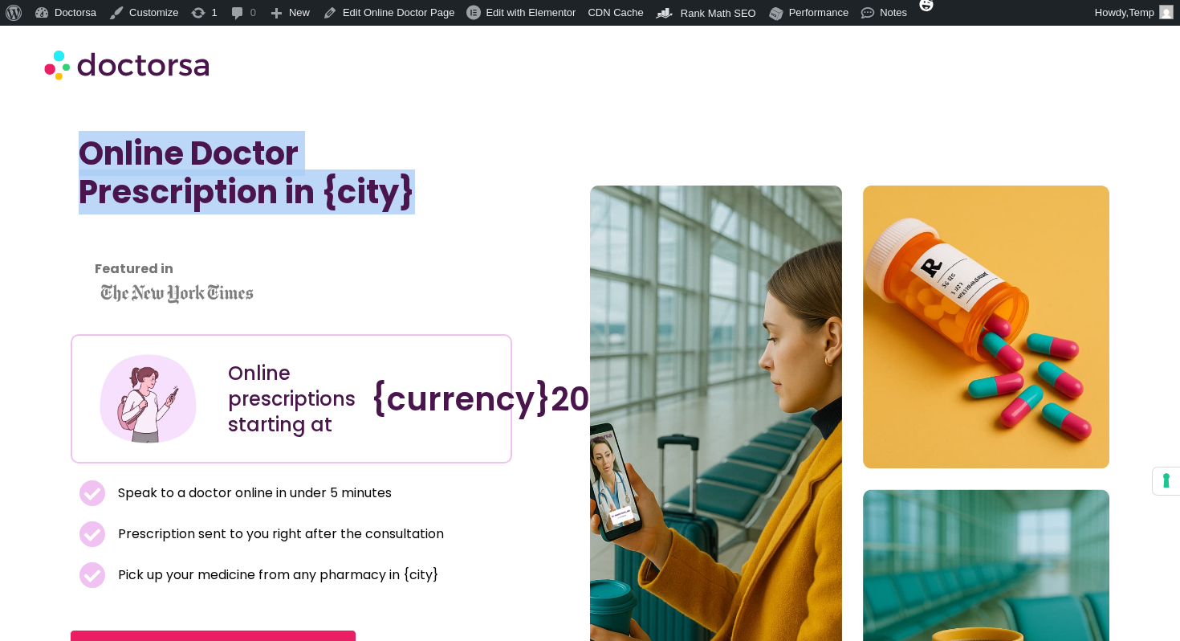
drag, startPoint x: 77, startPoint y: 149, endPoint x: 459, endPoint y: 205, distance: 386.1
click at [459, 205] on div "Online Doctor Prescription in {city} Featured in" at bounding box center [291, 226] width 441 height 200
click at [473, 102] on section at bounding box center [590, 64] width 1180 height 77
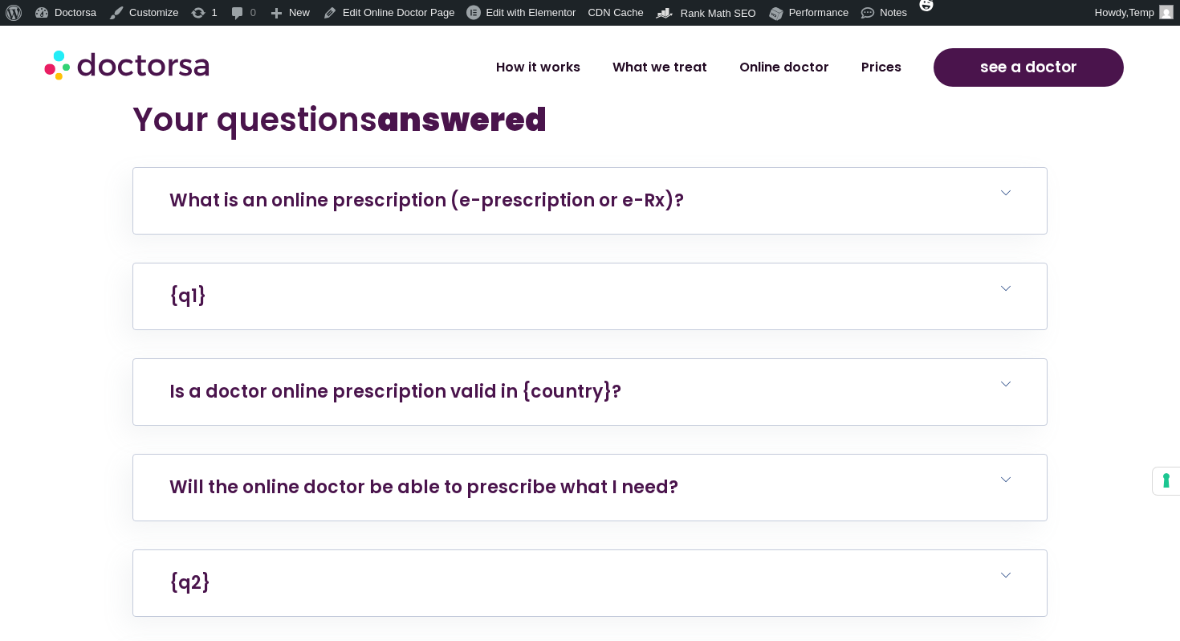
scroll to position [6554, 0]
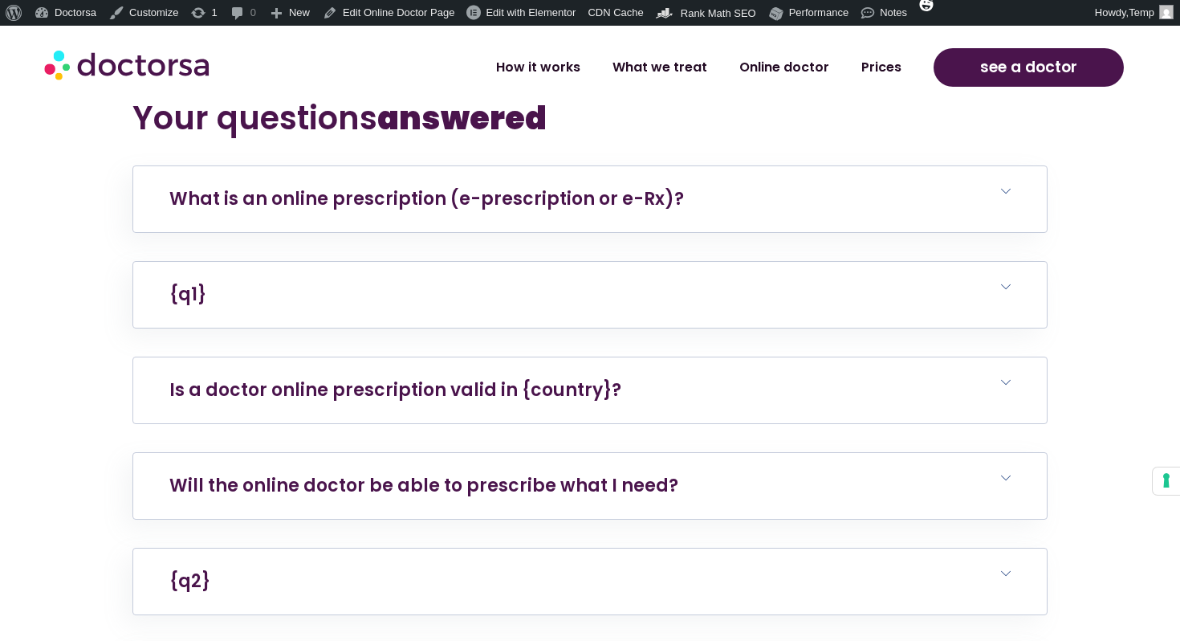
click at [625, 400] on h6 "Is a doctor online prescription valid in {country}?" at bounding box center [589, 390] width 913 height 66
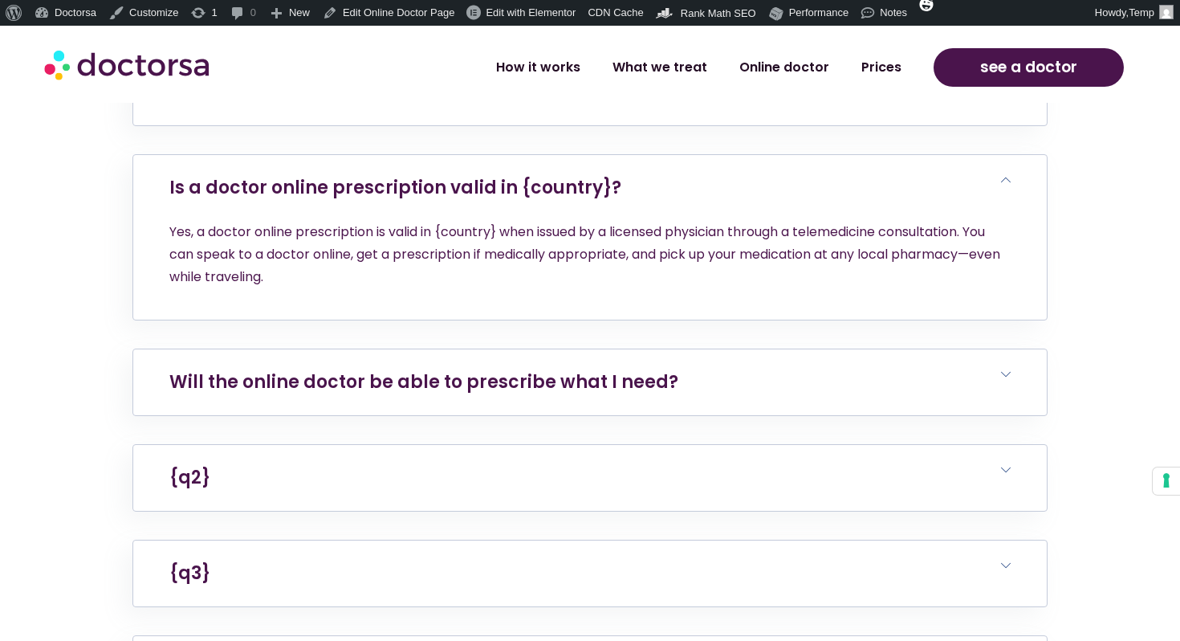
scroll to position [6738, 0]
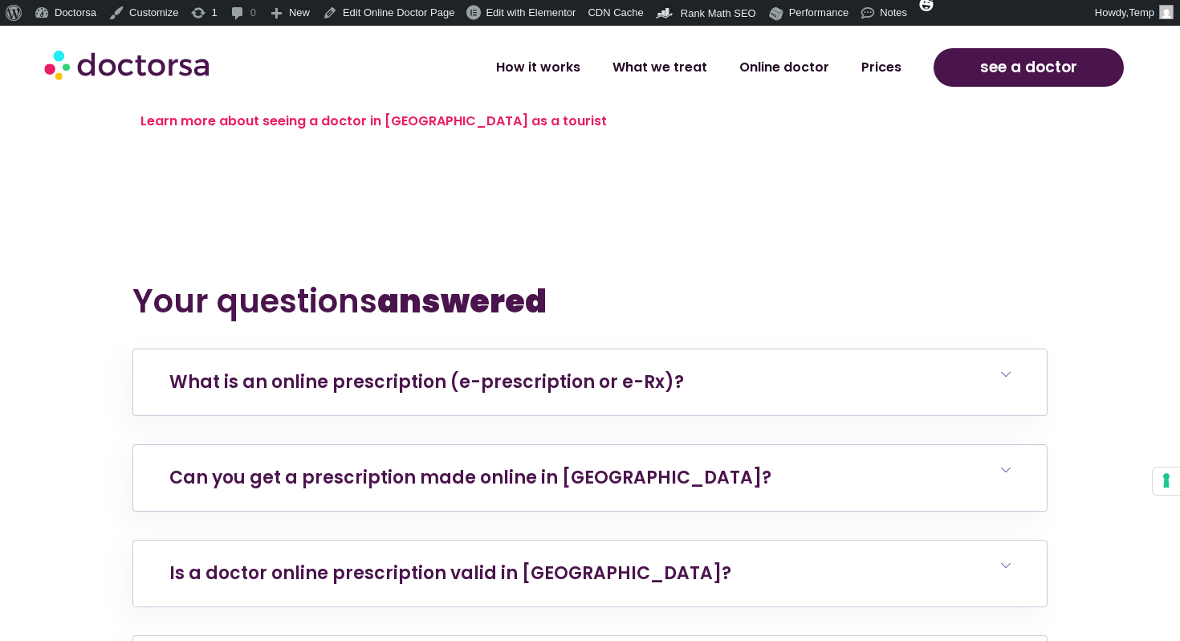
scroll to position [9390, 0]
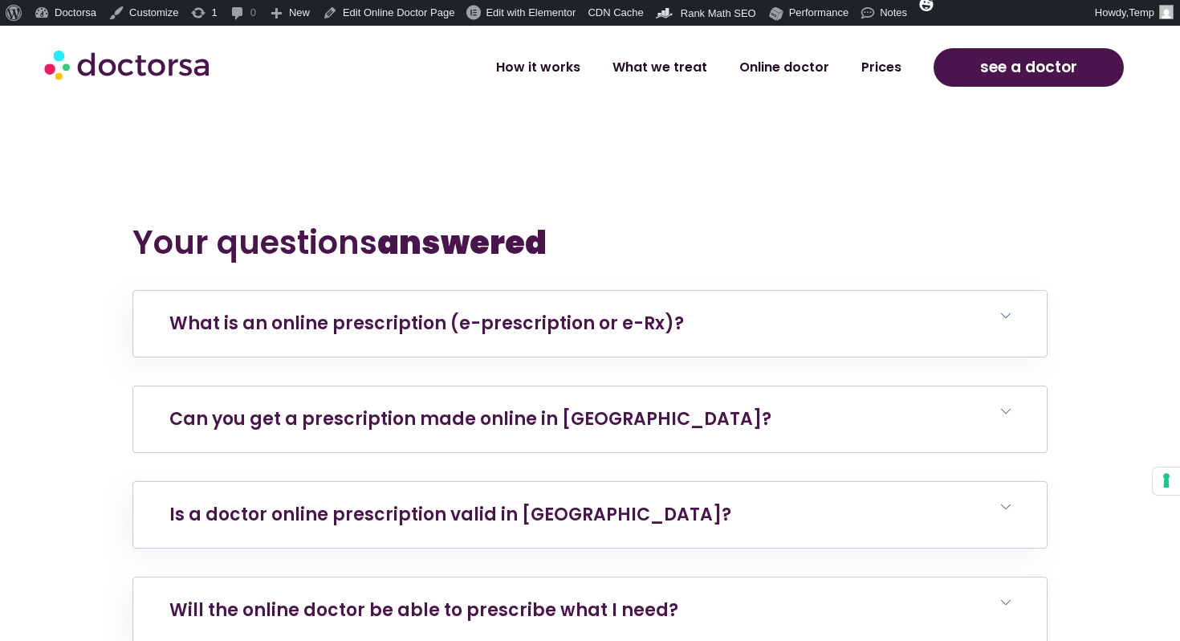
click at [534, 406] on link "Can you get a prescription made online in Berlin?" at bounding box center [470, 418] width 602 height 25
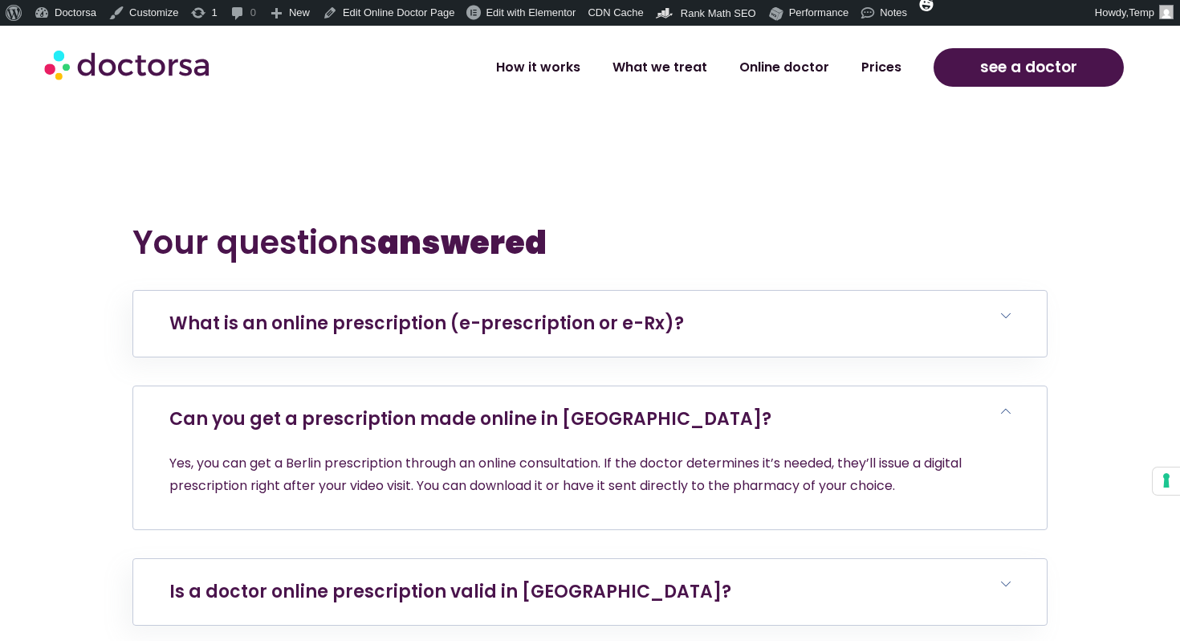
click at [534, 406] on link "Can you get a prescription made online in Berlin?" at bounding box center [470, 418] width 602 height 25
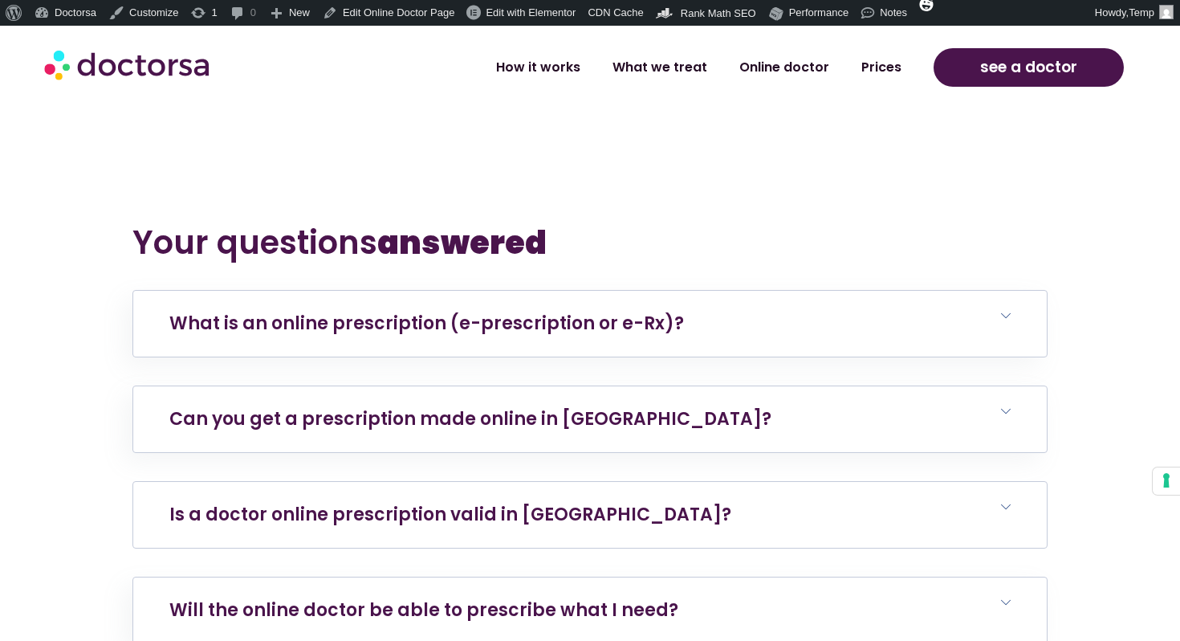
click at [517, 502] on link "Is a doctor online prescription valid in Germany?" at bounding box center [450, 514] width 562 height 25
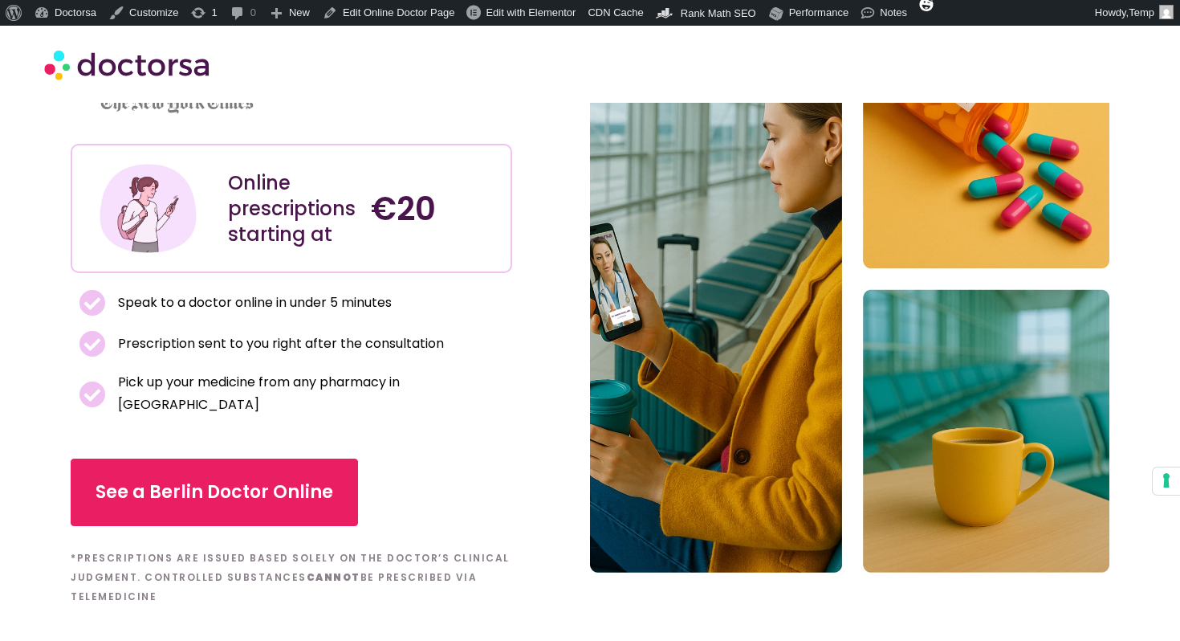
scroll to position [0, 0]
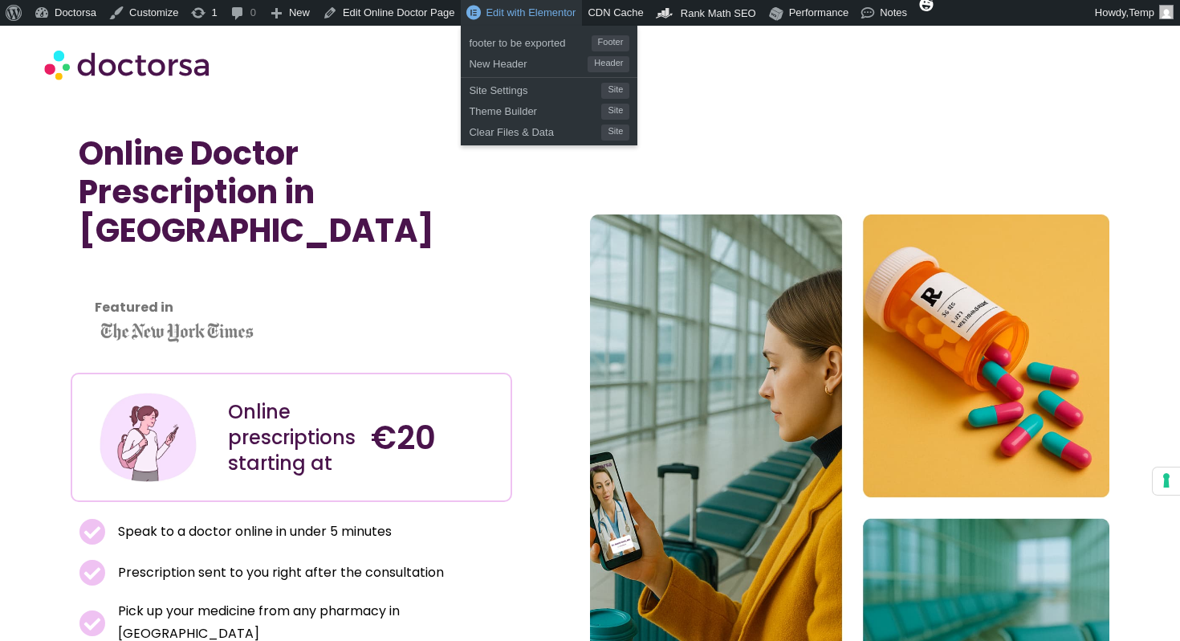
click at [494, 17] on span "Edit with Elementor" at bounding box center [531, 12] width 90 height 12
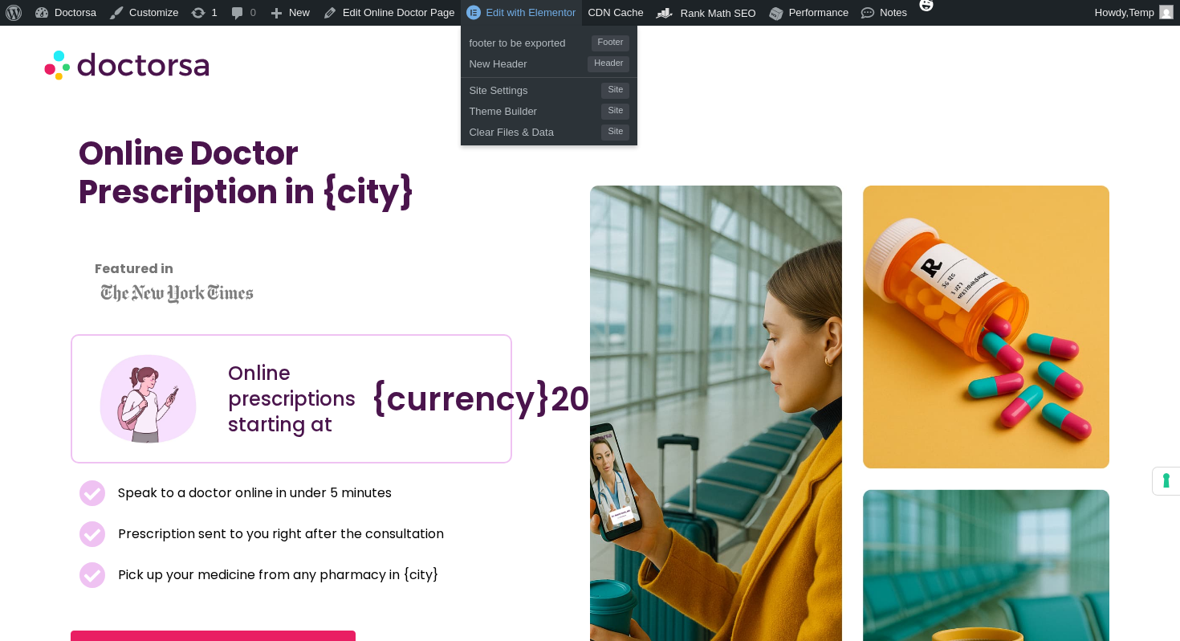
click at [552, 18] on link "Edit with Elementor" at bounding box center [521, 13] width 121 height 26
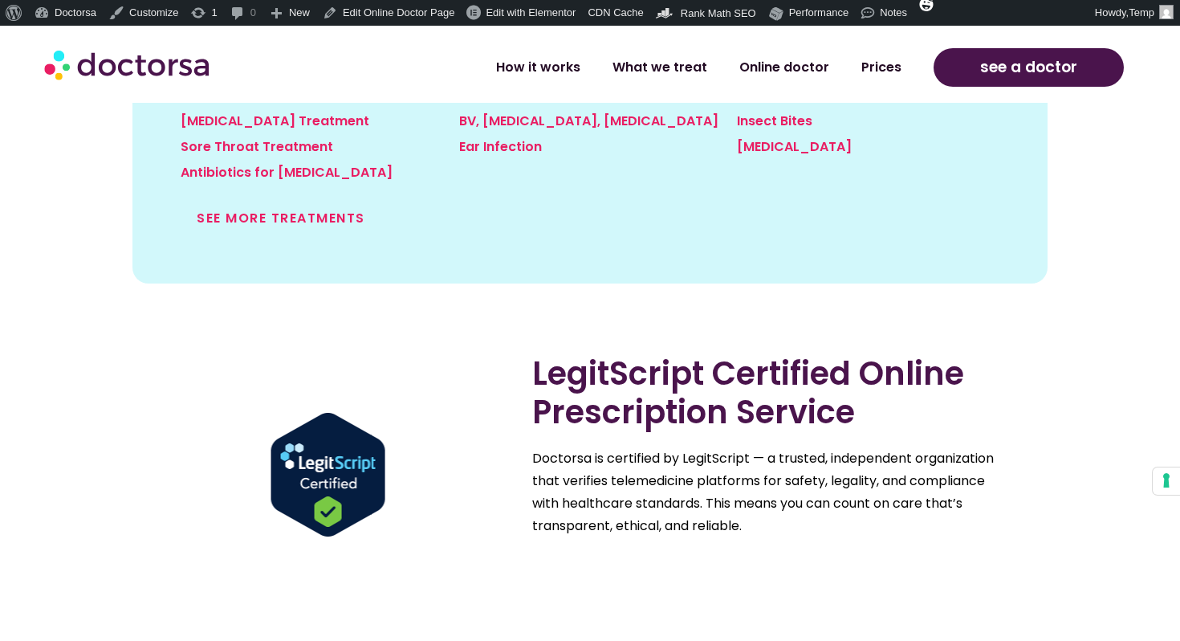
scroll to position [2147, 0]
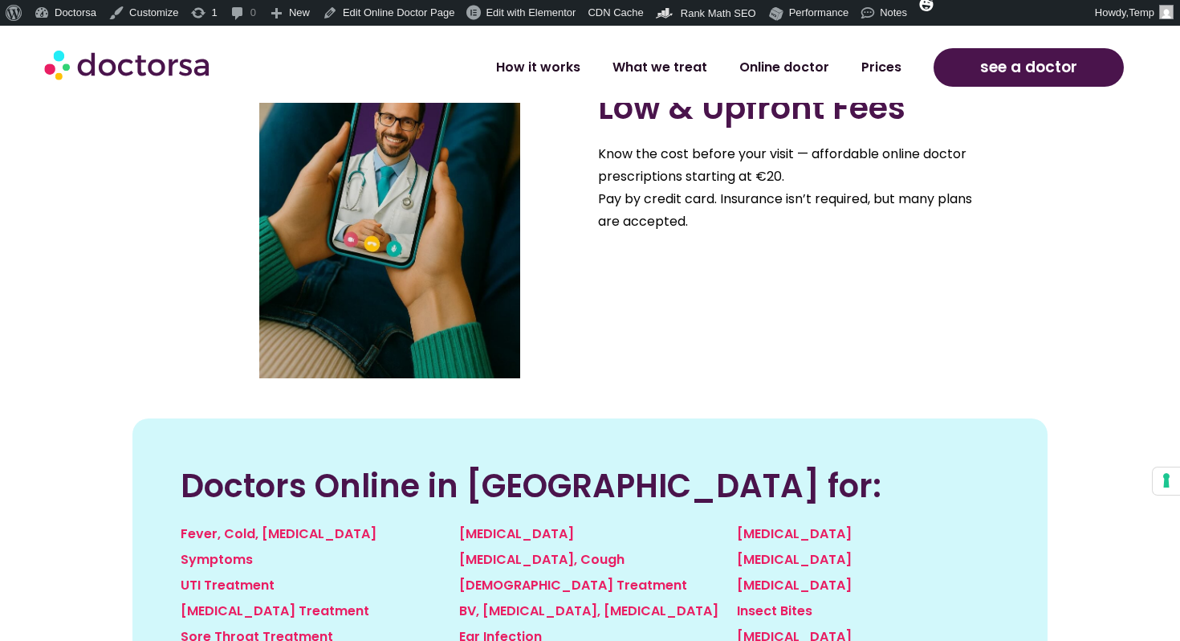
scroll to position [1276, 0]
